Goal: Task Accomplishment & Management: Use online tool/utility

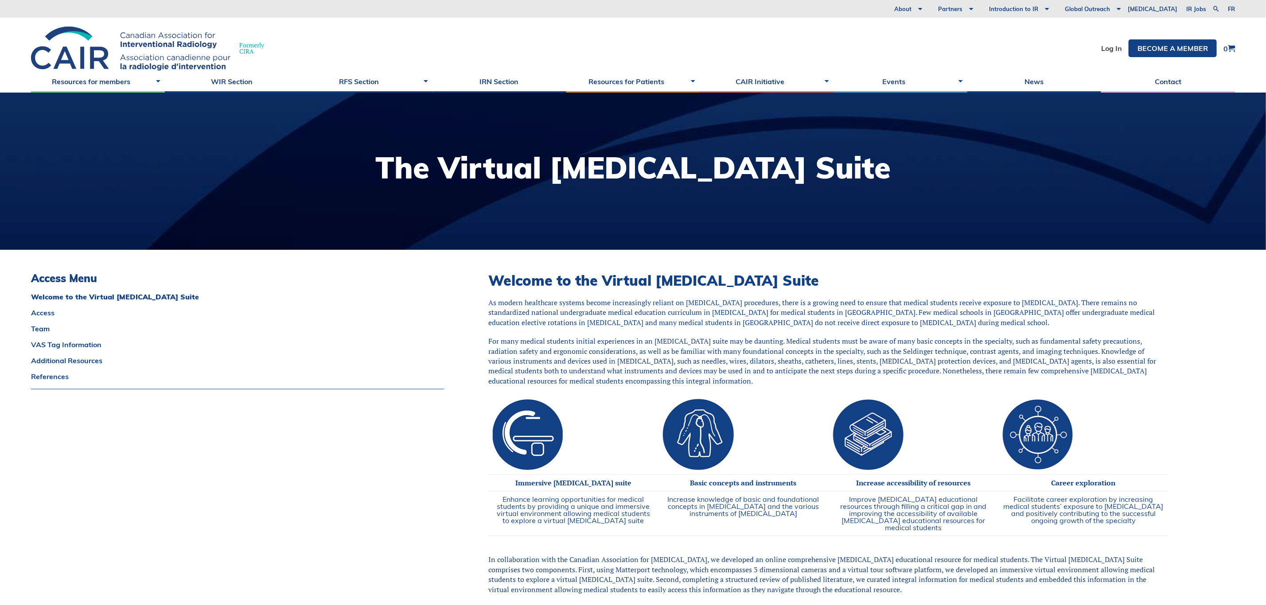
scroll to position [133, 0]
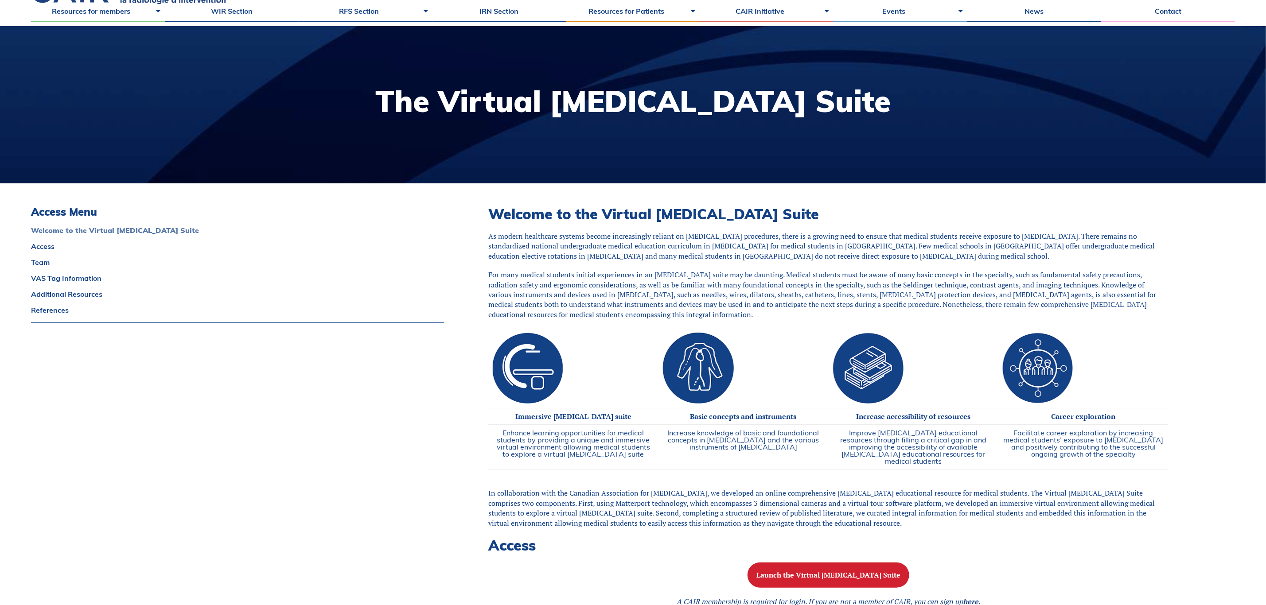
click at [70, 234] on link "Welcome to the Virtual Angiography Suite" at bounding box center [237, 230] width 413 height 7
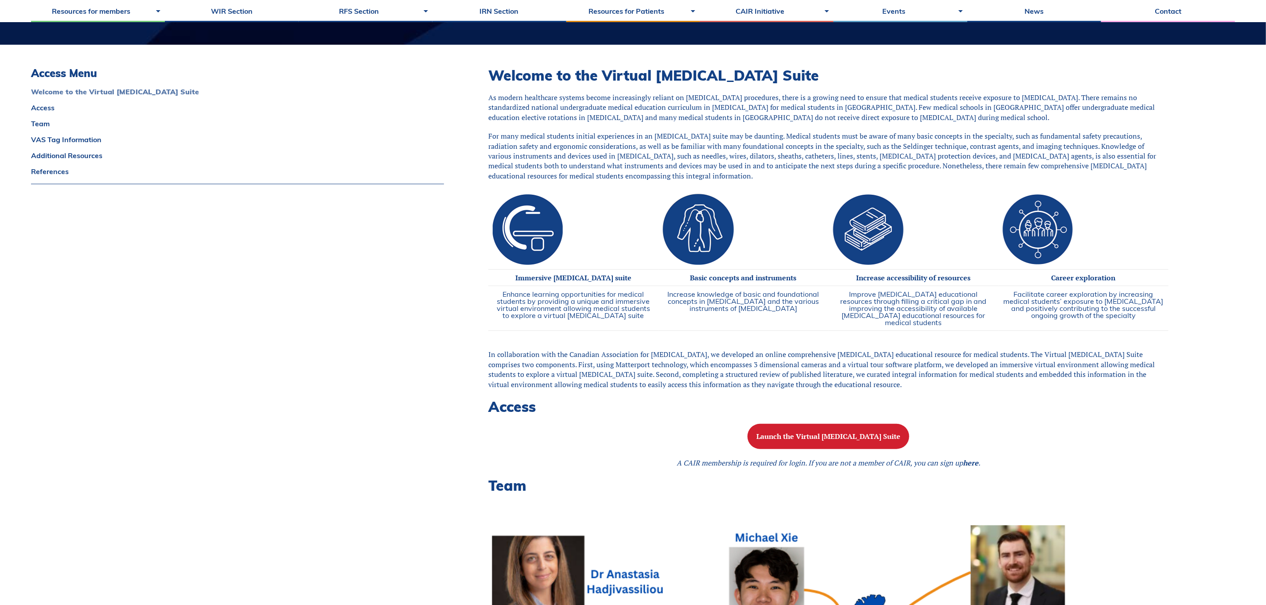
scroll to position [227, 0]
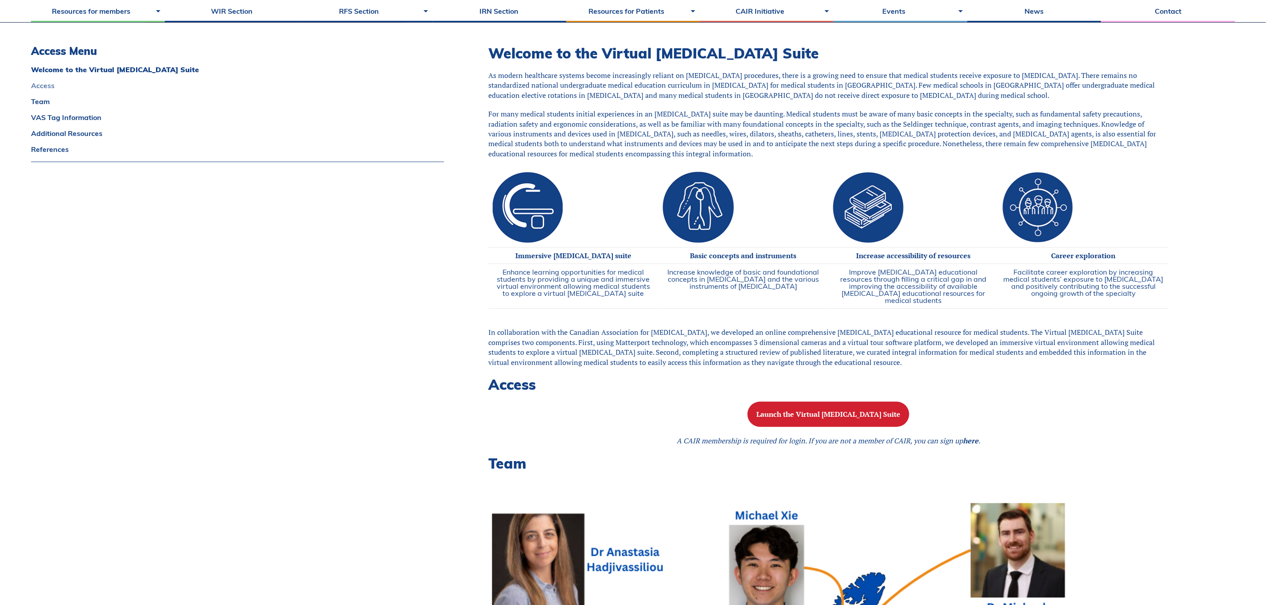
click at [41, 88] on link "Access" at bounding box center [237, 85] width 413 height 7
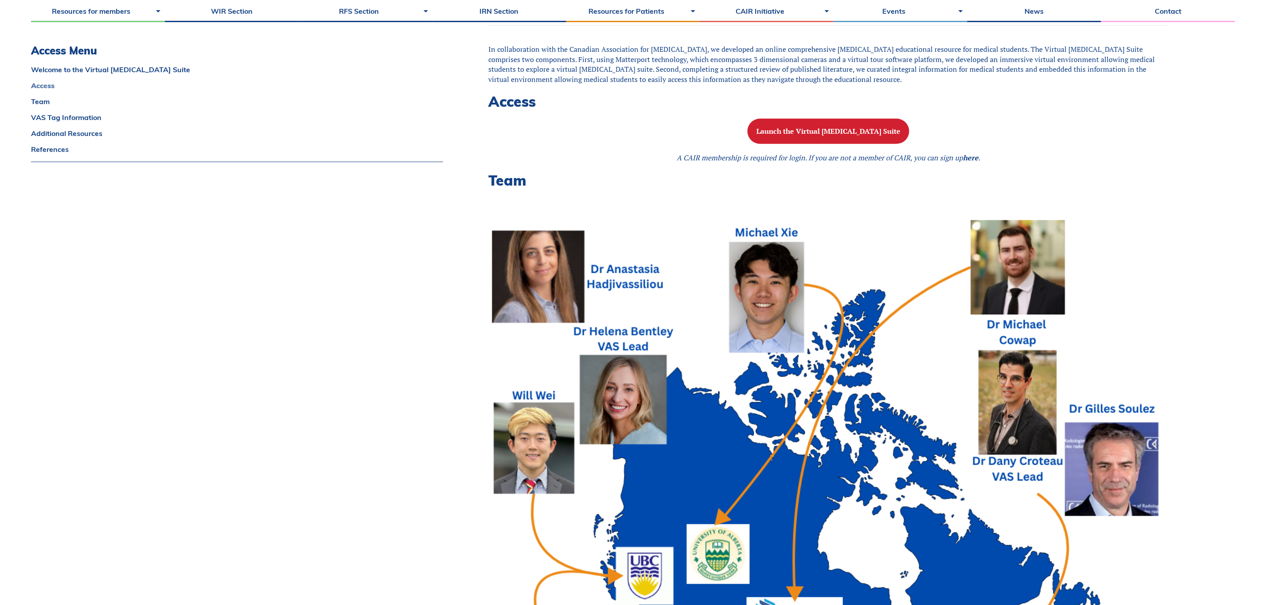
scroll to position [560, 0]
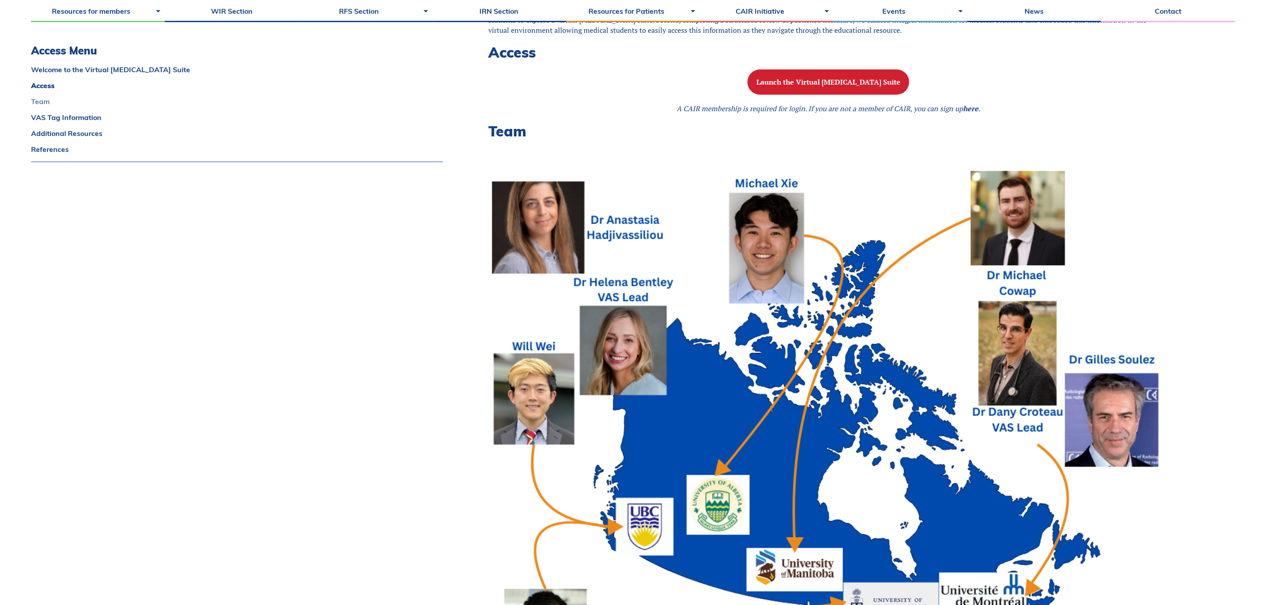
click at [36, 101] on link "Team" at bounding box center [237, 101] width 412 height 7
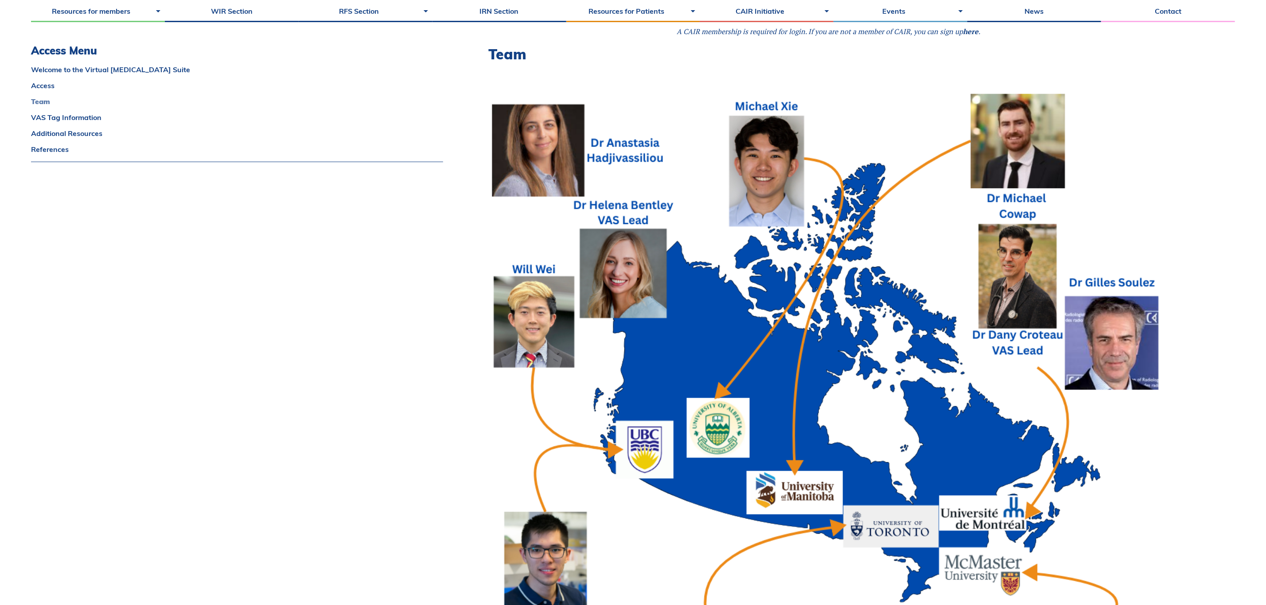
scroll to position [638, 0]
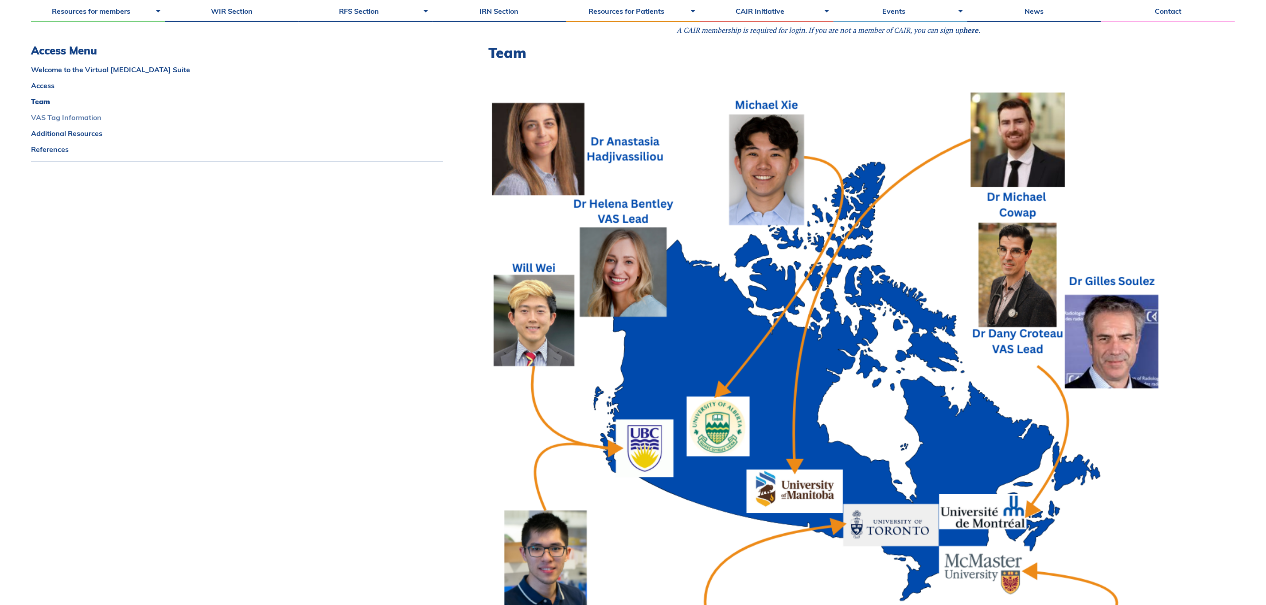
click at [36, 120] on link "VAS Tag Information" at bounding box center [237, 117] width 412 height 7
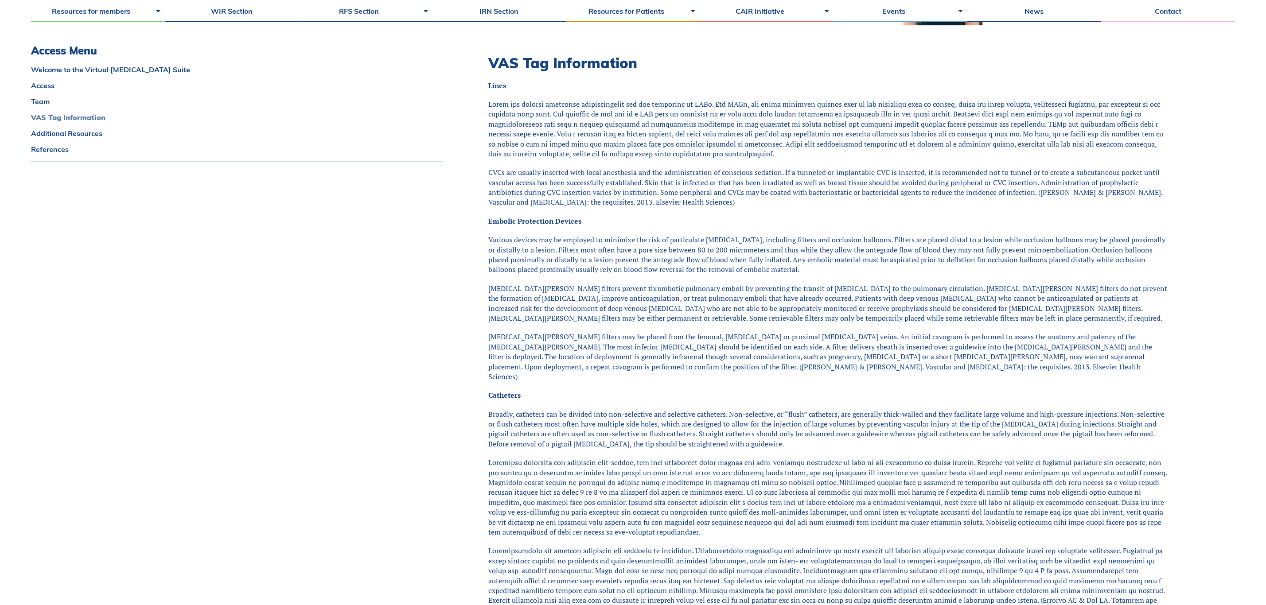
scroll to position [1353, 0]
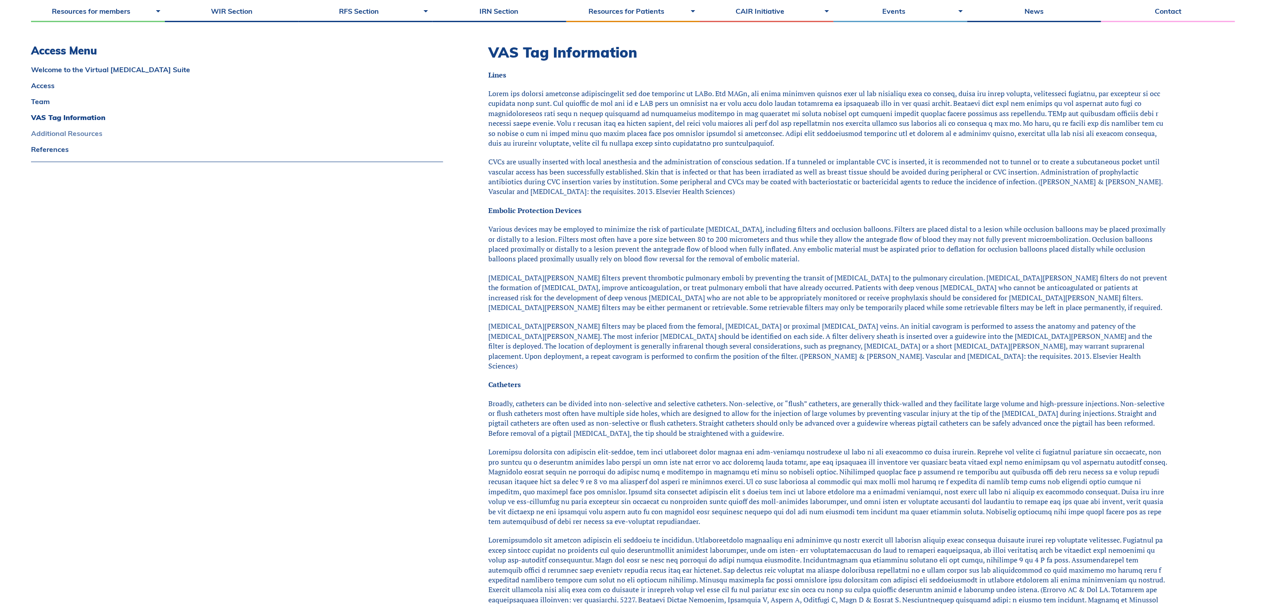
click at [35, 134] on link "Additional Resources" at bounding box center [237, 133] width 412 height 7
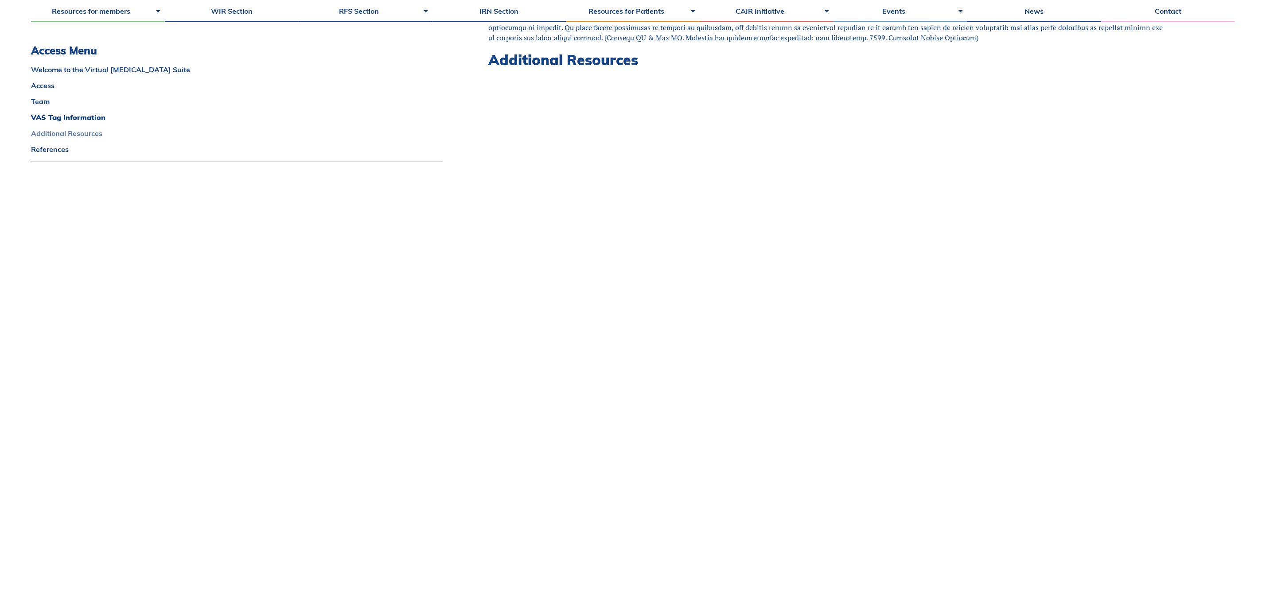
scroll to position [2682, 0]
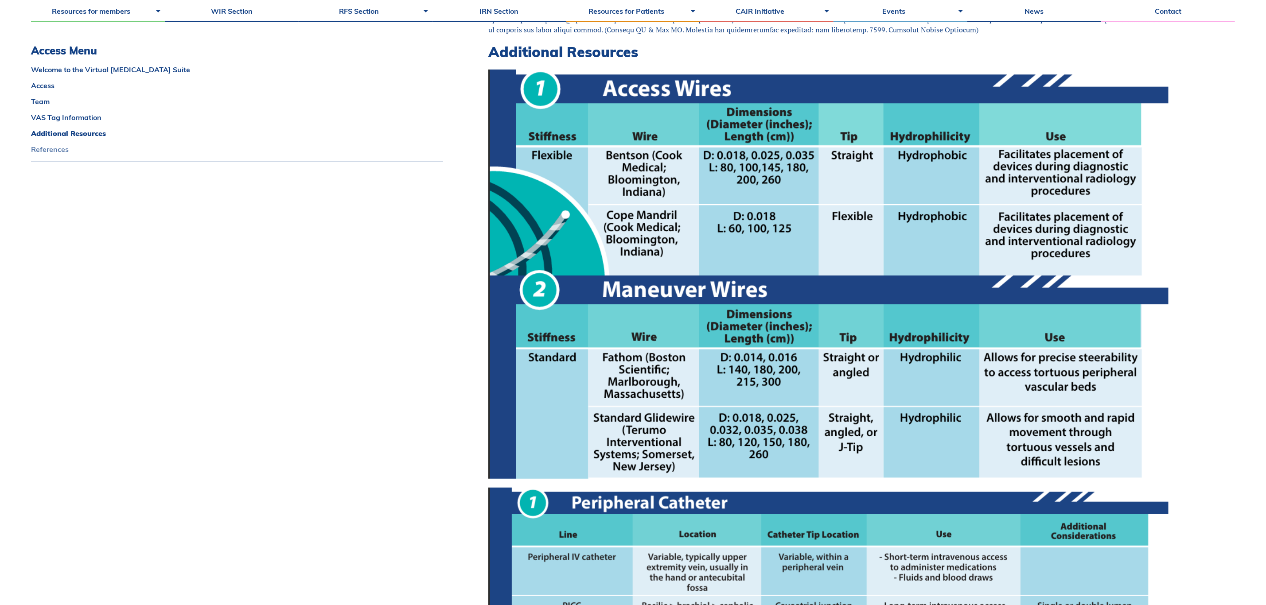
click at [36, 150] on link "References" at bounding box center [237, 149] width 412 height 7
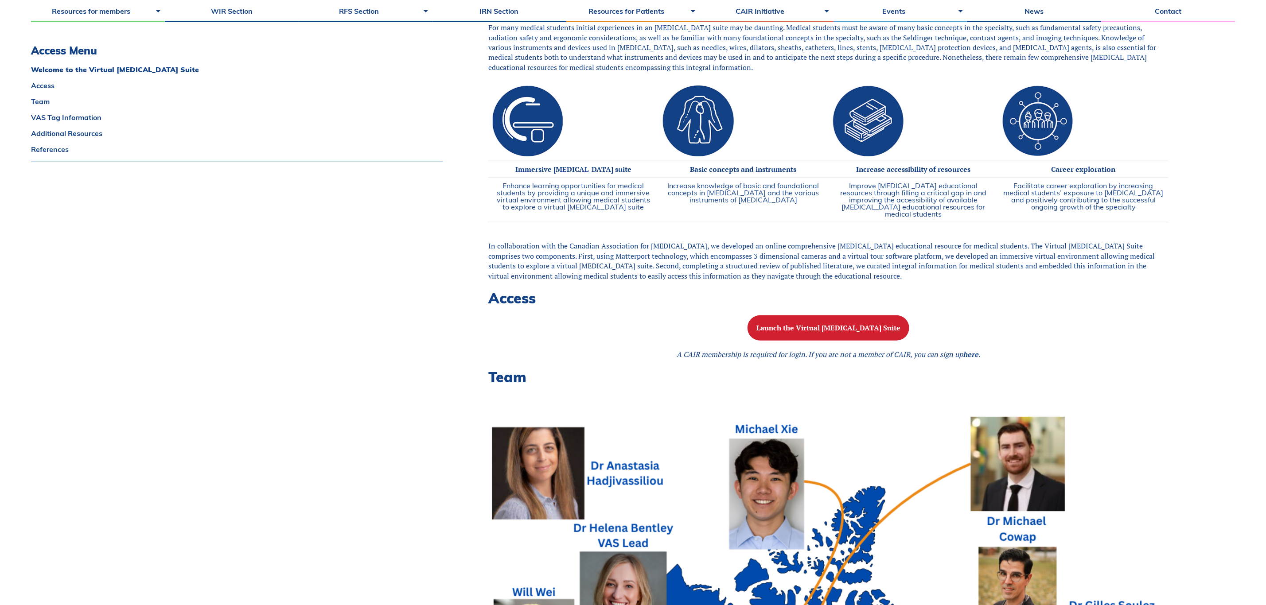
scroll to position [380, 0]
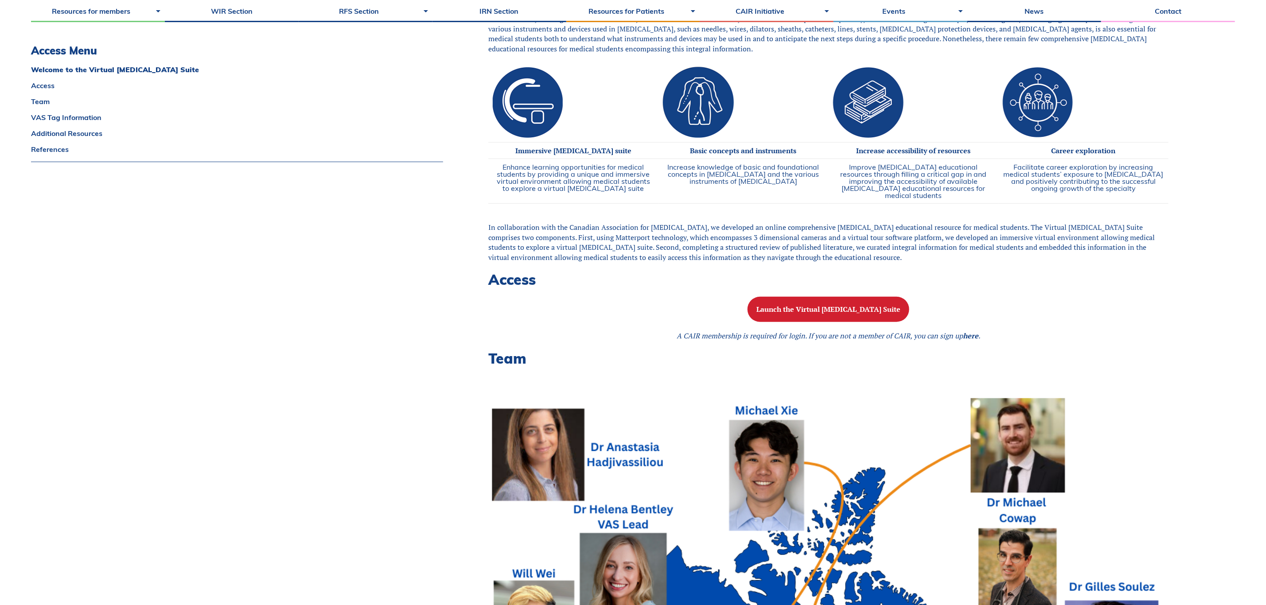
scroll to position [199, 0]
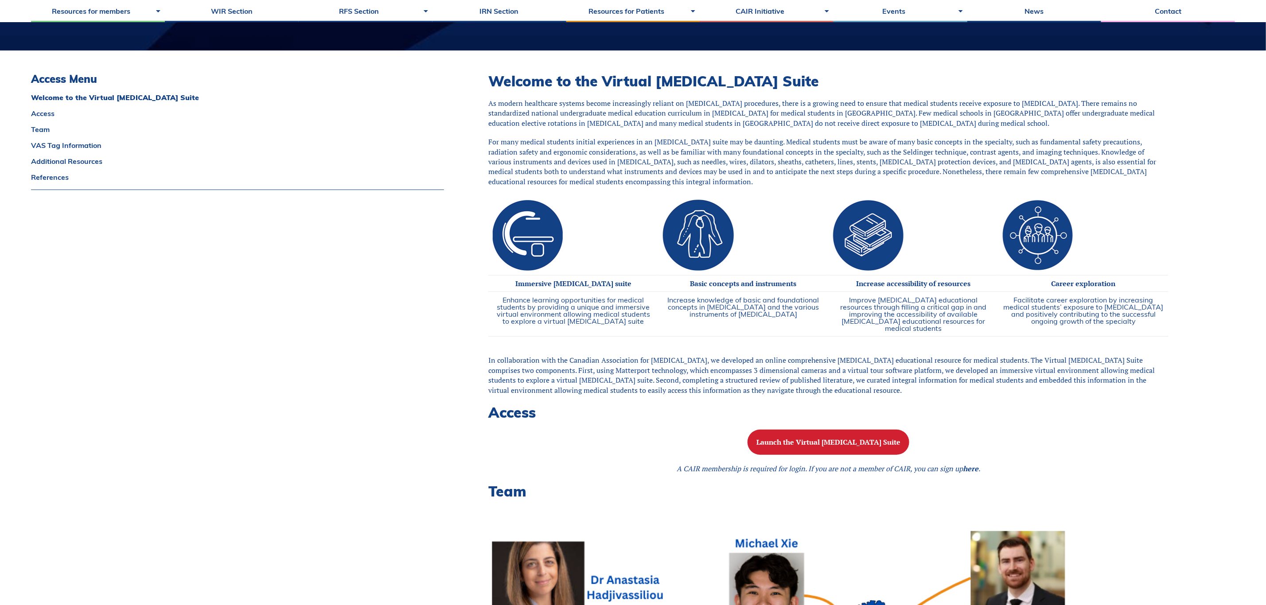
click at [513, 412] on h2 "Access" at bounding box center [828, 412] width 680 height 17
click at [39, 112] on link "Access" at bounding box center [237, 113] width 413 height 7
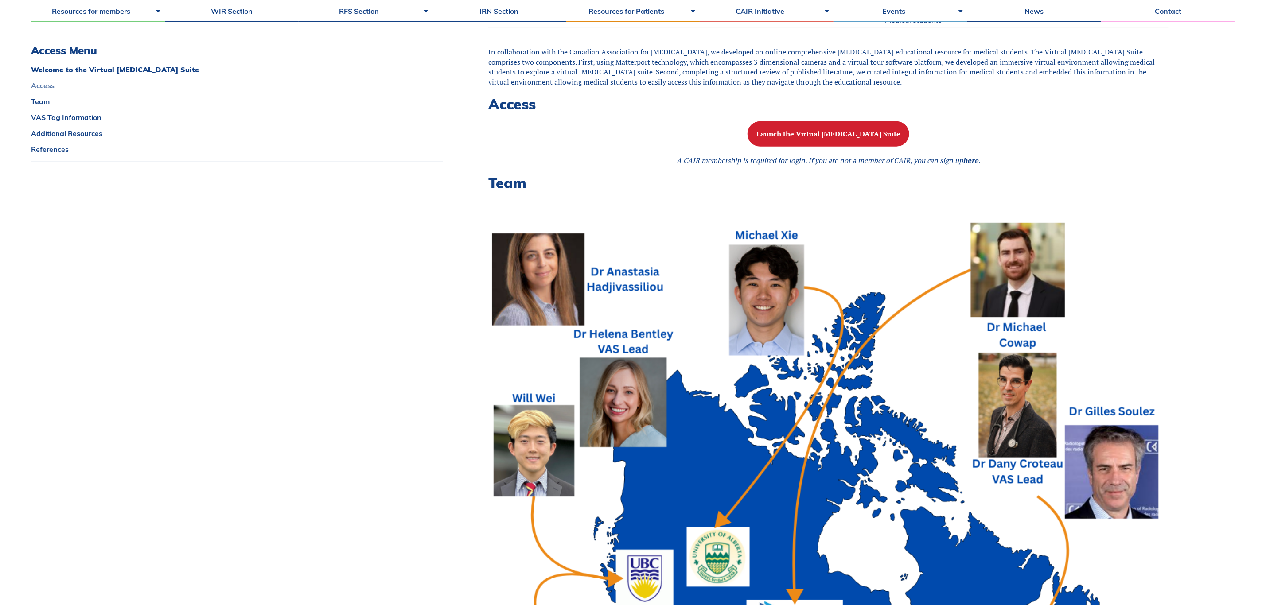
scroll to position [560, 0]
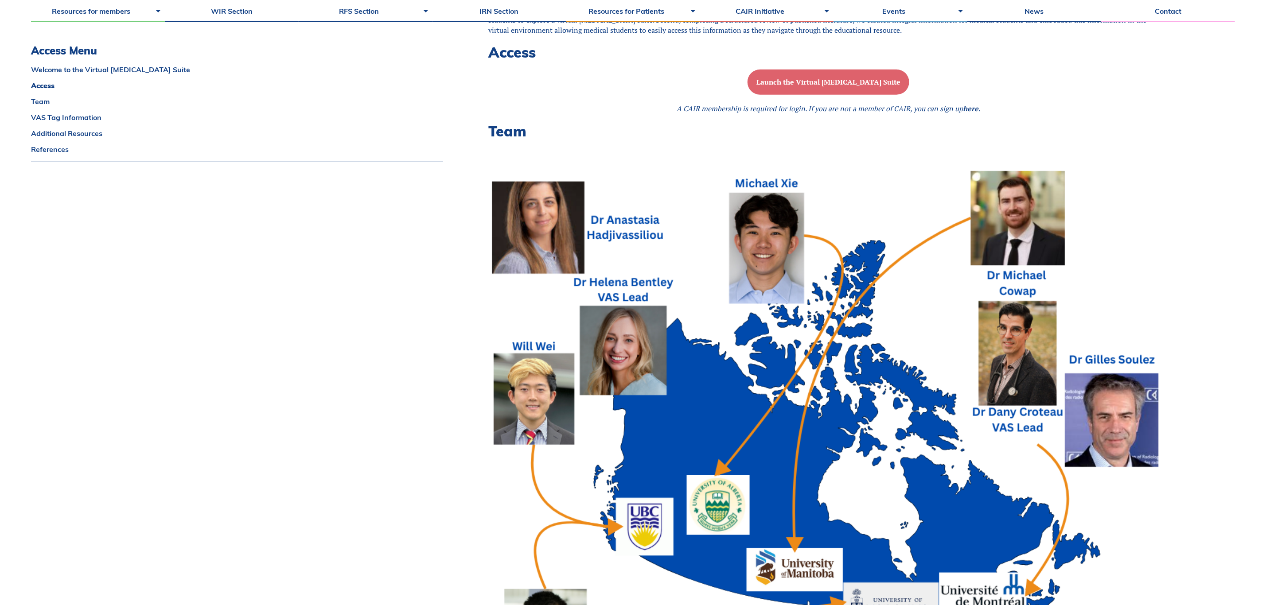
click at [815, 82] on b "Launch the Virtual Angiography Suite" at bounding box center [828, 82] width 144 height 10
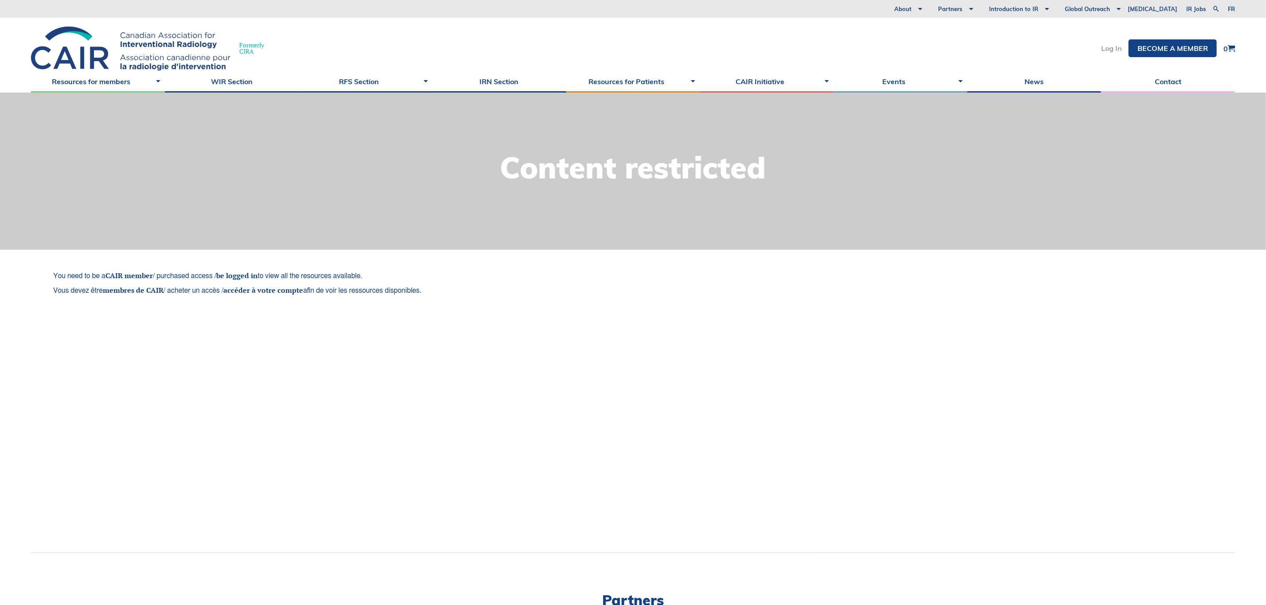
click at [1106, 49] on link "Log In" at bounding box center [1111, 48] width 21 height 7
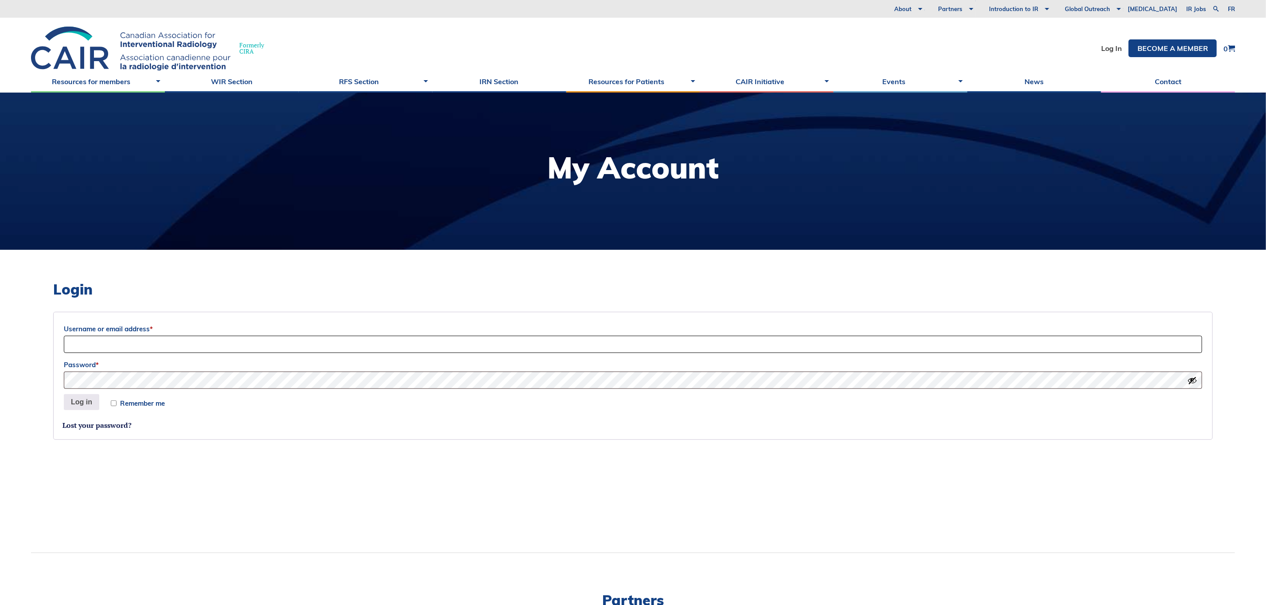
type input "info@cairweb.ca"
click at [72, 411] on p "Remember me Log in" at bounding box center [632, 402] width 1141 height 19
click at [75, 402] on button "Log in" at bounding box center [81, 402] width 35 height 16
